Goal: Task Accomplishment & Management: Manage account settings

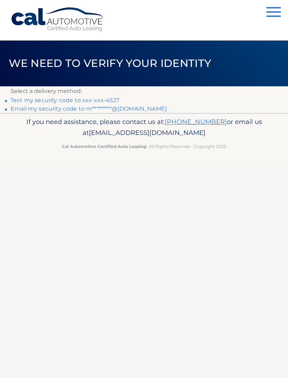
click at [112, 100] on link "Text my security code to xxx-xxx-4527" at bounding box center [65, 100] width 109 height 7
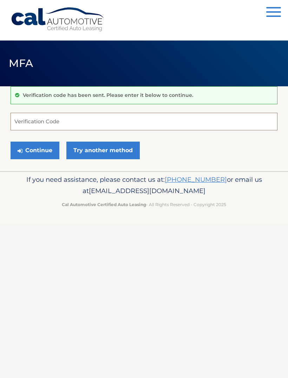
click at [45, 126] on input "Verification Code" at bounding box center [144, 122] width 267 height 18
type input "920183"
click at [44, 152] on button "Continue" at bounding box center [35, 150] width 49 height 18
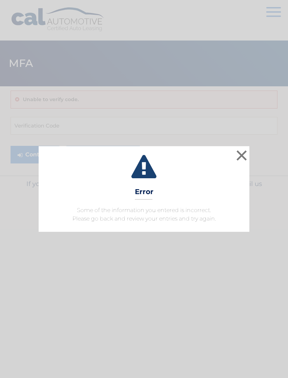
click at [245, 162] on button "×" at bounding box center [242, 155] width 14 height 14
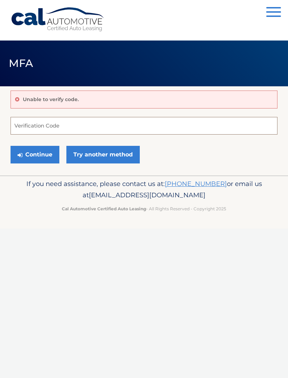
click at [37, 127] on input "Verification Code" at bounding box center [144, 126] width 267 height 18
type input "910183"
click at [42, 154] on button "Continue" at bounding box center [35, 155] width 49 height 18
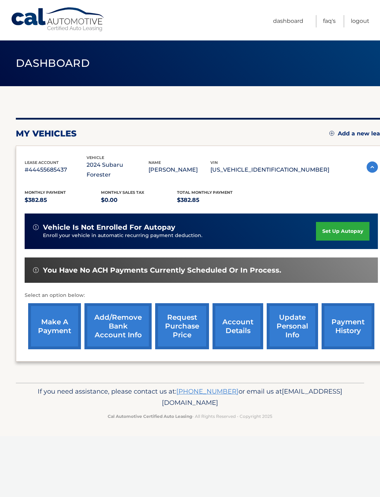
click at [57, 317] on link "make a payment" at bounding box center [54, 326] width 53 height 46
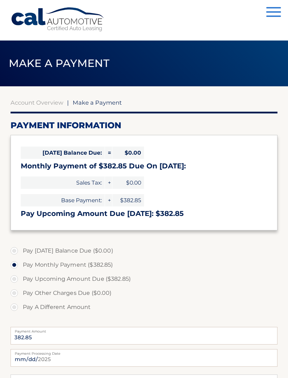
select select "MzEzNmI1MjYtZjEwZi00ZTgyLTgyMGMtYmFmYzZkMjU5OTVl"
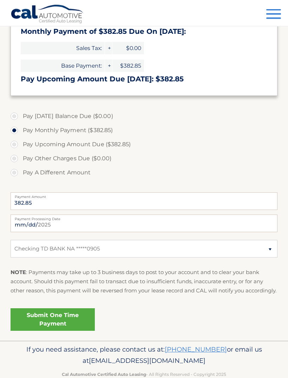
scroll to position [135, 0]
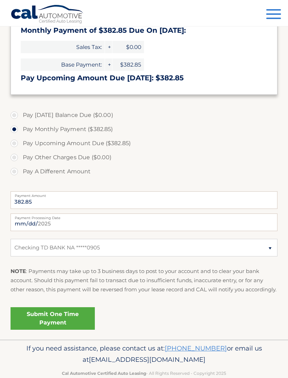
click at [74, 326] on link "Submit One Time Payment" at bounding box center [53, 318] width 84 height 23
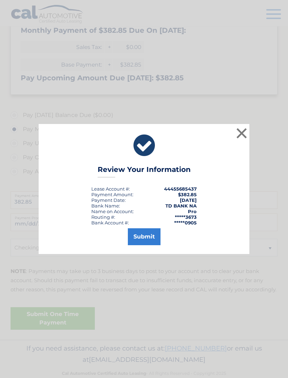
click at [148, 245] on button "Submit" at bounding box center [144, 236] width 33 height 17
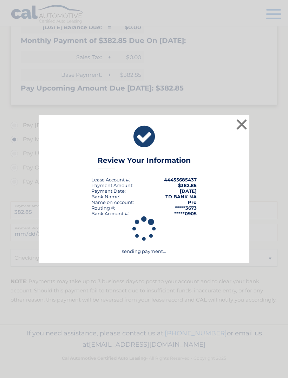
scroll to position [110, 0]
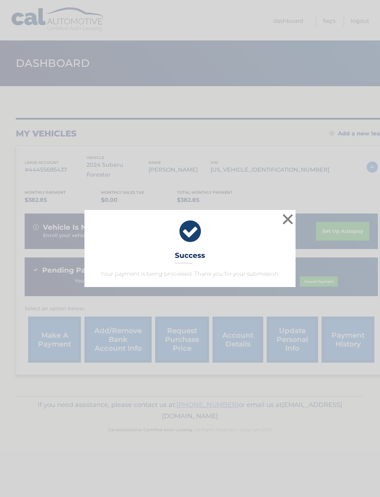
click at [281, 223] on button "×" at bounding box center [288, 219] width 14 height 14
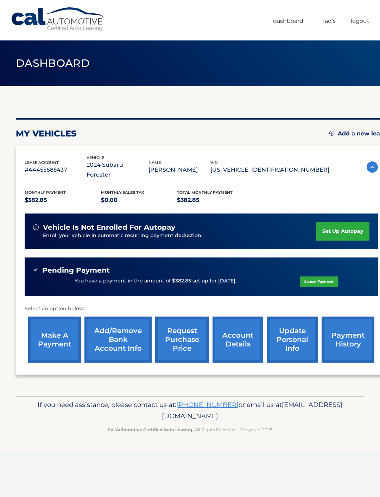
click at [359, 23] on link "Logout" at bounding box center [360, 21] width 19 height 12
